Goal: Find specific page/section: Find specific page/section

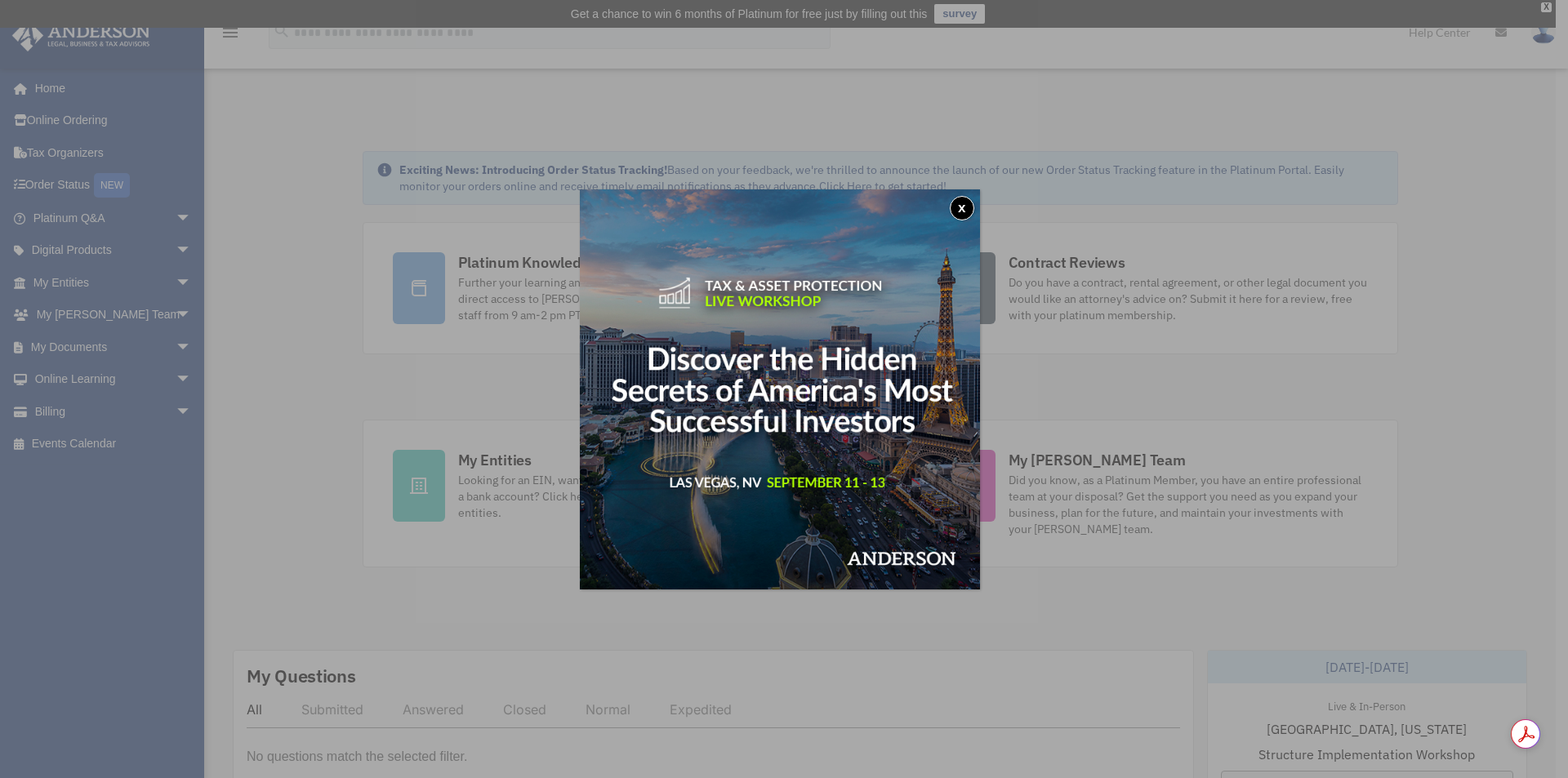
click at [965, 211] on button "x" at bounding box center [962, 208] width 24 height 24
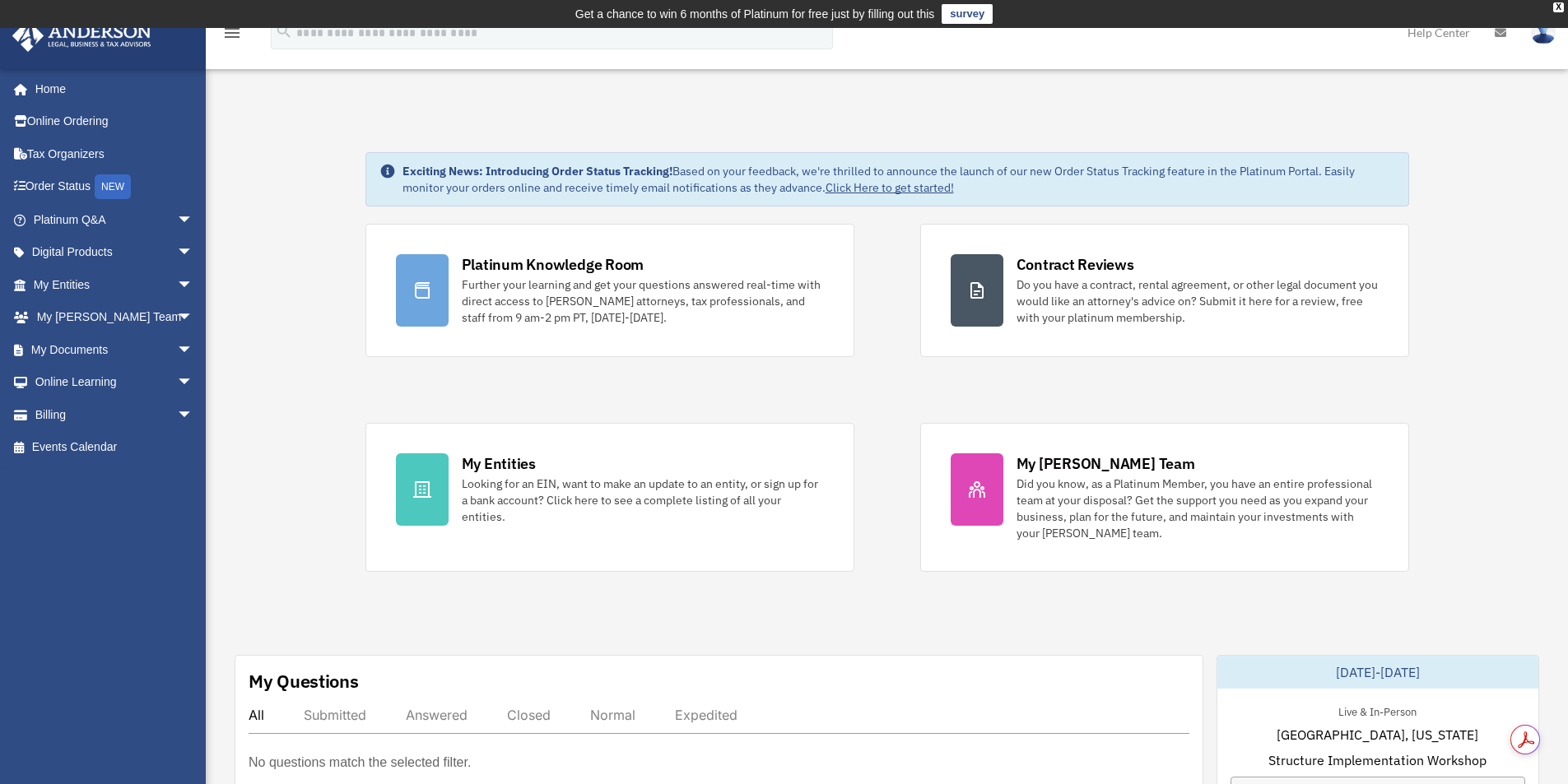
click at [600, 483] on div "Looking for an EIN, want to make an update to an entity, or sign up for a bank …" at bounding box center [642, 500] width 362 height 49
